Goal: Contribute content

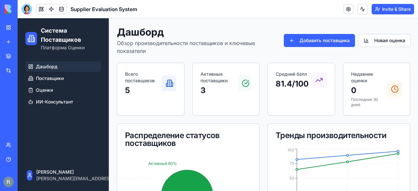
click at [379, 12] on button "Invite & Share" at bounding box center [392, 9] width 42 height 10
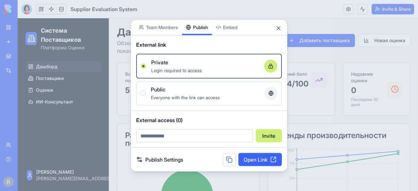
click at [205, 34] on div "Share App Team Members Publish Embed External link Private Login required to ac…" at bounding box center [209, 95] width 157 height 152
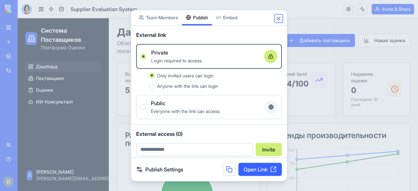
click at [280, 21] on button "Close" at bounding box center [278, 18] width 7 height 7
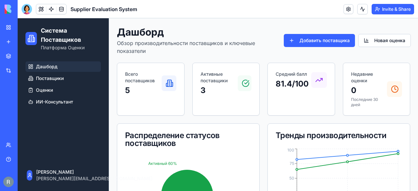
click at [388, 9] on button "Invite & Share" at bounding box center [392, 9] width 42 height 10
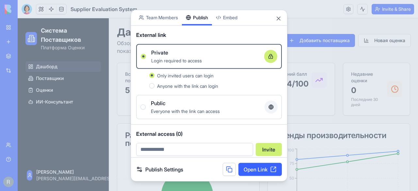
click at [257, 169] on link "Open Link" at bounding box center [259, 169] width 43 height 13
click at [279, 17] on button "Close" at bounding box center [278, 18] width 7 height 7
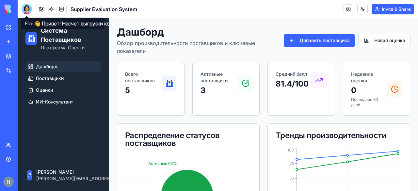
click at [27, 10] on div at bounding box center [27, 9] width 10 height 10
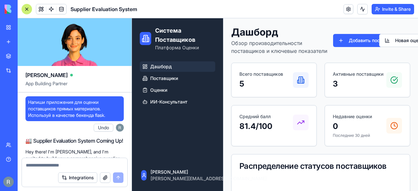
scroll to position [2560, 0]
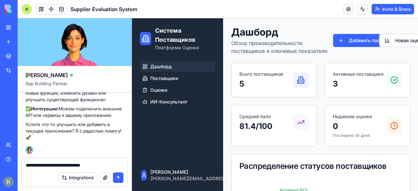
type textarea "**********"
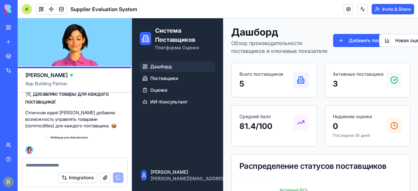
scroll to position [2667, 0]
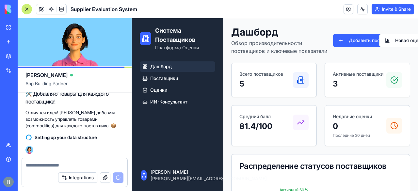
click at [117, 113] on p "Отличная идея! [PERSON_NAME] добавим возможность управлять товарами (commoditie…" at bounding box center [74, 119] width 98 height 20
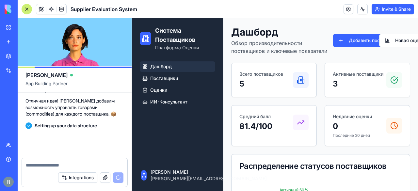
scroll to position [2686, 0]
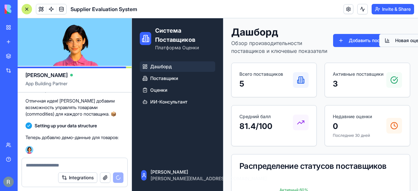
click at [400, 46] on button "Новая оценка" at bounding box center [405, 40] width 53 height 13
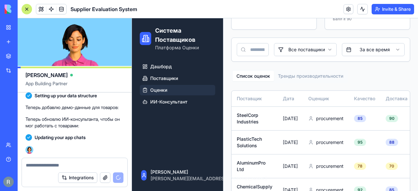
scroll to position [122, 0]
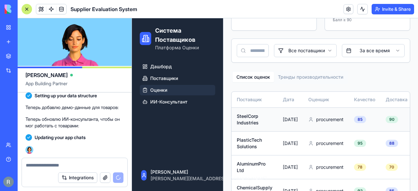
click at [326, 123] on span "procurement" at bounding box center [329, 119] width 27 height 7
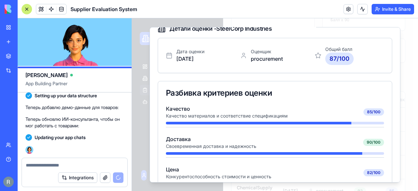
scroll to position [0, 0]
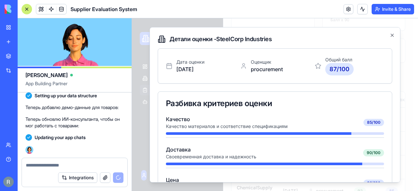
drag, startPoint x: 397, startPoint y: 53, endPoint x: 549, endPoint y: 22, distance: 154.9
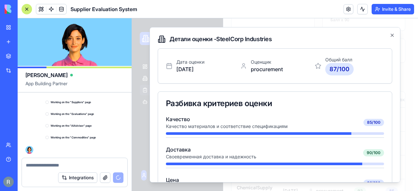
scroll to position [2805, 0]
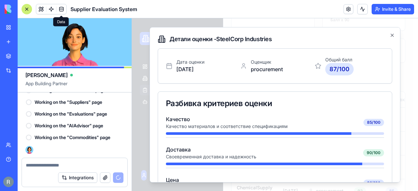
click at [61, 9] on span at bounding box center [61, 9] width 18 height 18
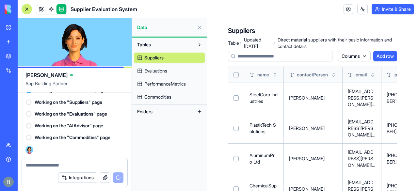
click at [159, 68] on span "Evaluations" at bounding box center [155, 71] width 23 height 7
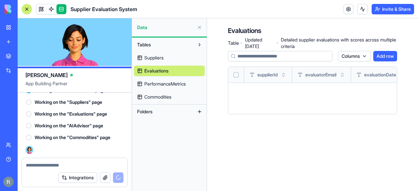
click at [161, 99] on span "Commodities" at bounding box center [157, 97] width 27 height 7
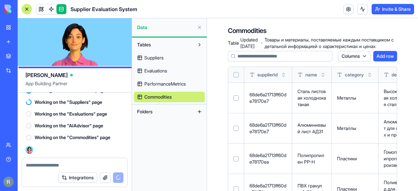
click at [375, 106] on td "Металлы" at bounding box center [355, 98] width 47 height 30
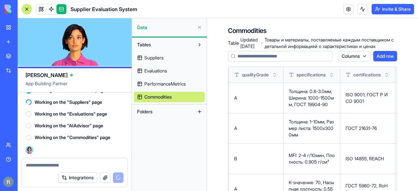
scroll to position [0, 520]
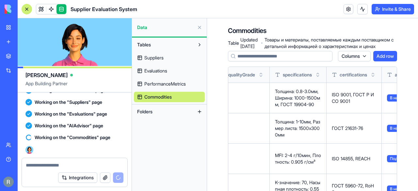
click at [10, 57] on link "Marketplace" at bounding box center [15, 56] width 26 height 13
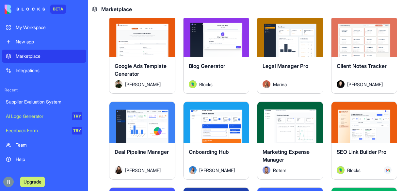
scroll to position [1046, 0]
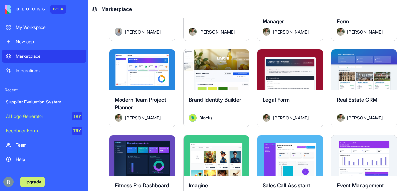
click at [39, 26] on div "My Workspace" at bounding box center [49, 27] width 67 height 7
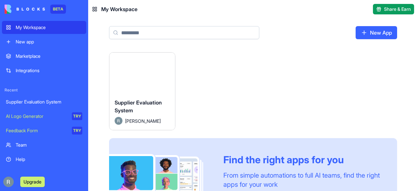
click at [147, 70] on button "Launch" at bounding box center [141, 73] width 49 height 13
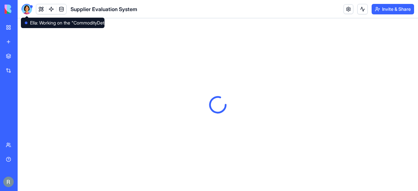
click at [24, 8] on div at bounding box center [27, 9] width 10 height 10
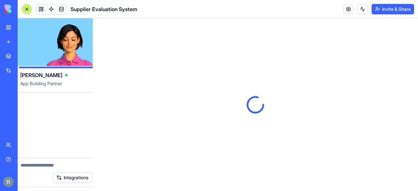
scroll to position [2835, 0]
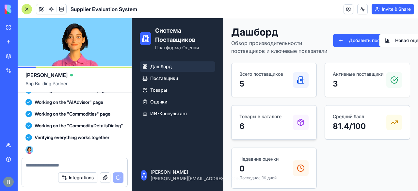
click at [271, 123] on p "6" at bounding box center [260, 126] width 42 height 10
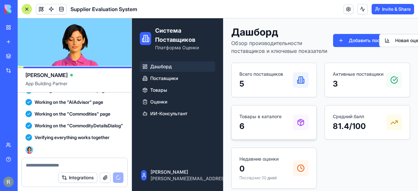
click at [300, 122] on icon at bounding box center [301, 122] width 8 height 8
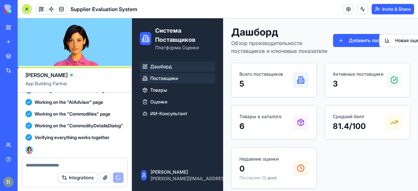
click at [168, 77] on span "Поставщики" at bounding box center [164, 78] width 28 height 7
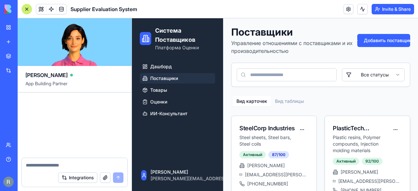
scroll to position [3289, 0]
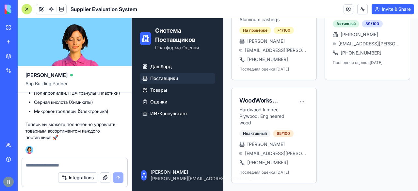
scroll to position [0, 0]
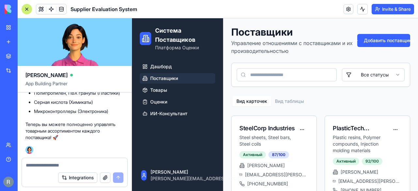
click at [51, 163] on textarea at bounding box center [75, 165] width 98 height 7
click at [117, 109] on li "Микроконтроллеры (Электроника)" at bounding box center [79, 111] width 90 height 7
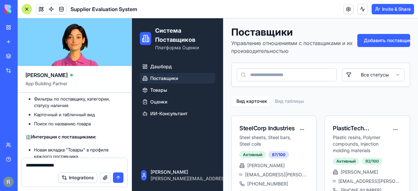
scroll to position [2845, 0]
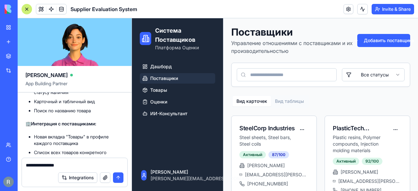
drag, startPoint x: 37, startPoint y: 115, endPoint x: 63, endPoint y: 116, distance: 25.8
click at [76, 166] on textarea "**********" at bounding box center [75, 165] width 98 height 7
paste textarea "**********"
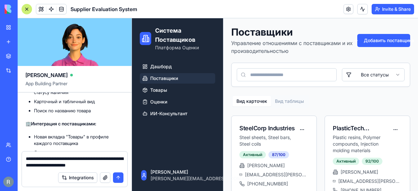
drag, startPoint x: 119, startPoint y: 165, endPoint x: 68, endPoint y: 160, distance: 51.1
click at [68, 160] on textarea "**********" at bounding box center [75, 161] width 98 height 13
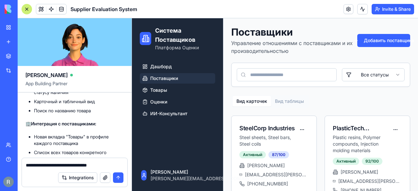
type textarea "**********"
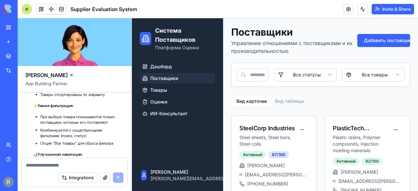
scroll to position [3825, 0]
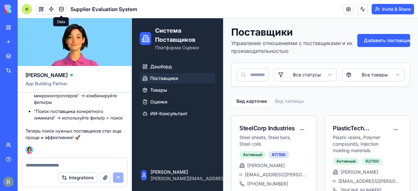
click at [58, 8] on link at bounding box center [61, 9] width 10 height 10
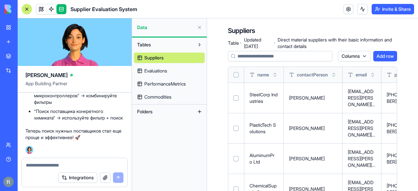
click at [156, 98] on span "Commodities" at bounding box center [157, 97] width 27 height 7
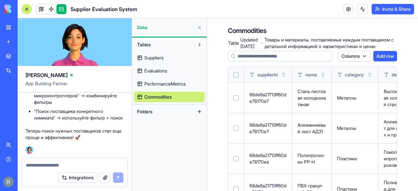
click at [62, 165] on textarea at bounding box center [75, 165] width 98 height 7
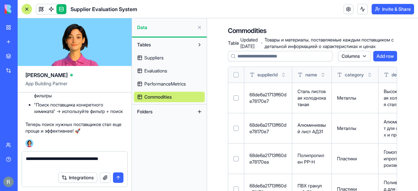
type textarea "**********"
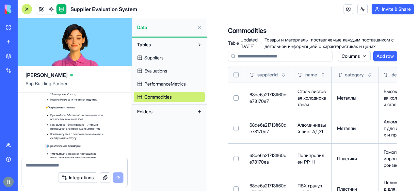
scroll to position [4314, 0]
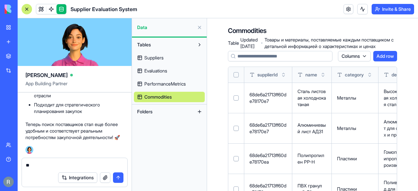
type textarea "*"
click at [97, 161] on div at bounding box center [74, 163] width 105 height 10
click at [78, 166] on textarea at bounding box center [75, 165] width 98 height 7
type textarea "*"
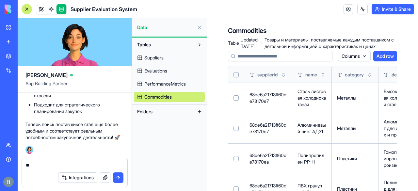
type textarea "*"
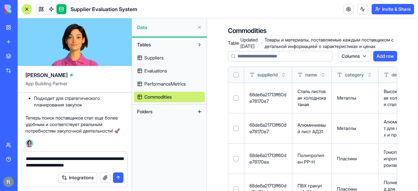
type textarea "**********"
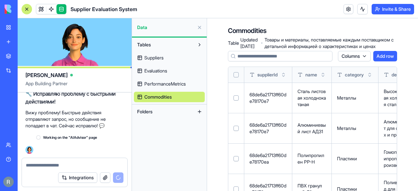
scroll to position [4421, 0]
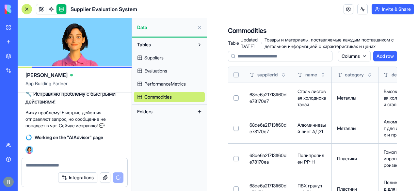
click at [112, 112] on p "Вижу проблему! Быстрые действия отправляют запрос, но сообщение не попадает в ч…" at bounding box center [74, 119] width 98 height 20
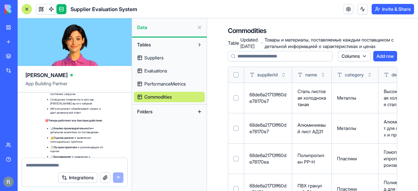
scroll to position [4851, 0]
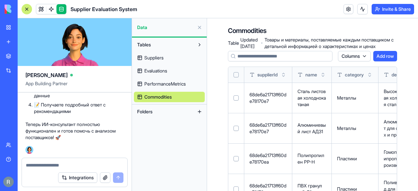
click at [87, 122] on p "Теперь ИИ-консультант полностью функционален и готов помочь с анализом поставщи…" at bounding box center [74, 131] width 98 height 20
click at [46, 164] on textarea at bounding box center [75, 165] width 98 height 7
type textarea "*"
paste textarea "**********"
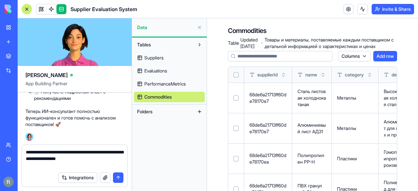
click at [93, 151] on textarea "**********" at bounding box center [75, 159] width 98 height 20
click at [54, 165] on textarea "**********" at bounding box center [75, 159] width 98 height 20
type textarea "**********"
click at [118, 179] on button "submit" at bounding box center [118, 177] width 10 height 10
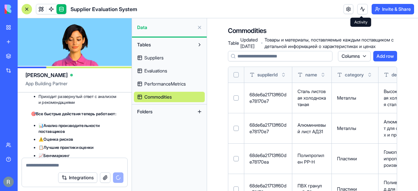
scroll to position [5381, 0]
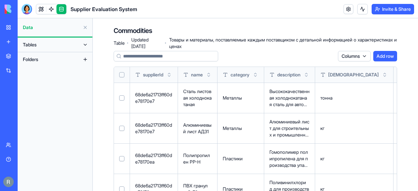
click at [85, 57] on button at bounding box center [85, 59] width 10 height 10
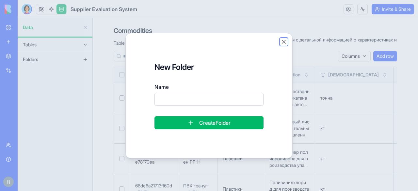
click at [284, 43] on button "Close" at bounding box center [283, 42] width 7 height 7
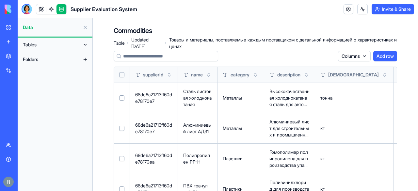
click at [85, 43] on button at bounding box center [85, 44] width 10 height 10
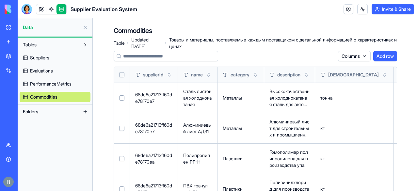
click at [70, 83] on span "PerformanceMetrics" at bounding box center [50, 84] width 41 height 7
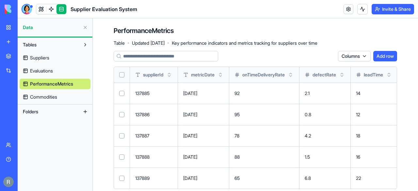
click at [24, 70] on div "Integrations" at bounding box center [20, 70] width 8 height 7
